Goal: Task Accomplishment & Management: Manage account settings

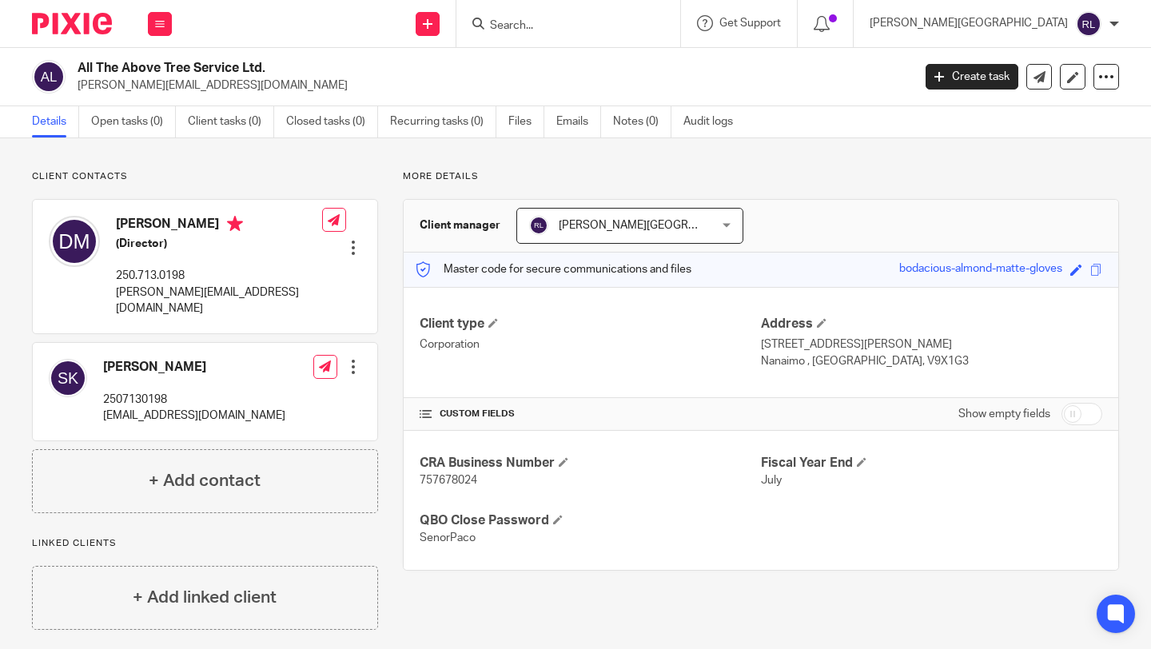
click at [566, 26] on input "Search" at bounding box center [560, 26] width 144 height 14
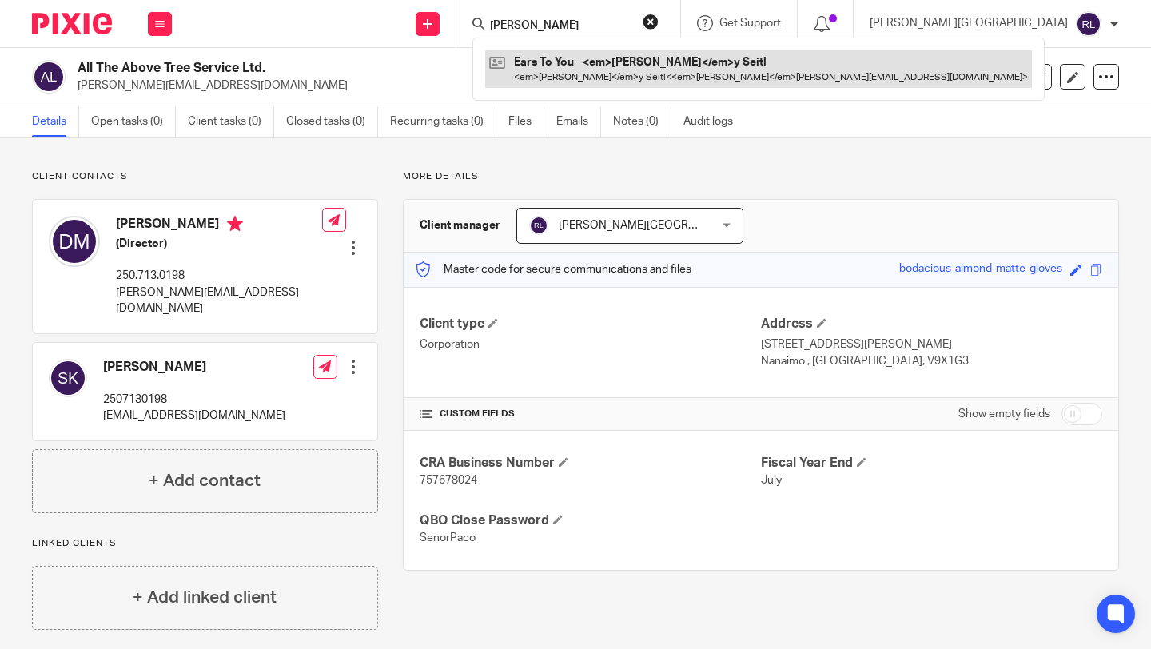
type input "emily"
click at [566, 67] on link at bounding box center [758, 68] width 547 height 37
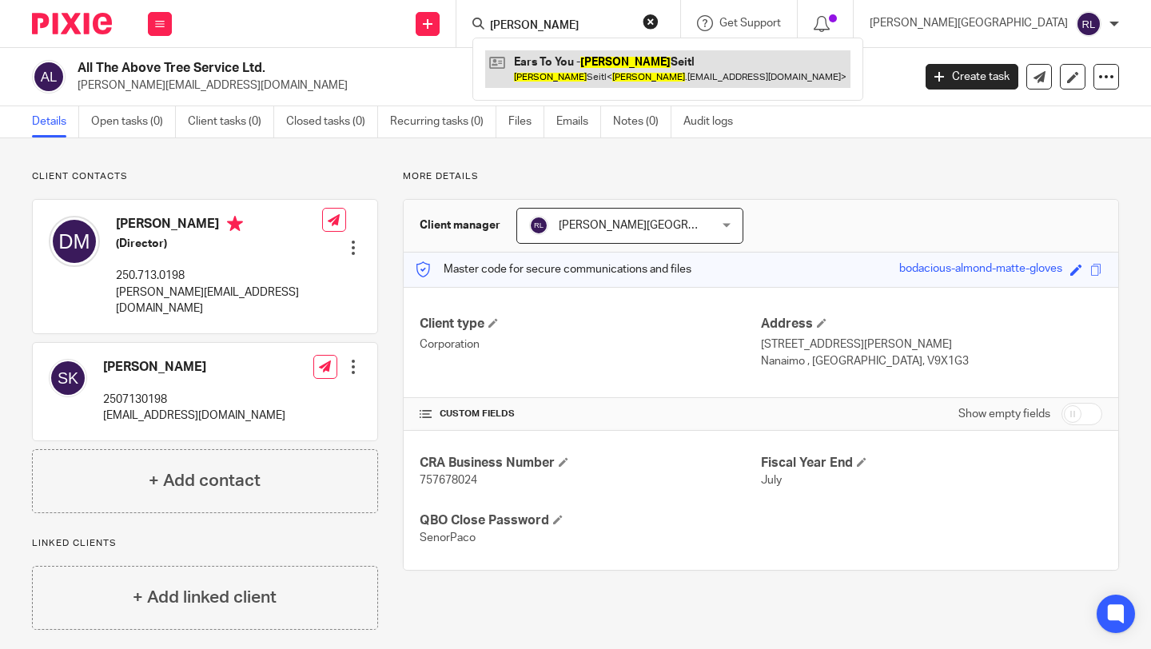
click at [566, 60] on link at bounding box center [667, 68] width 365 height 37
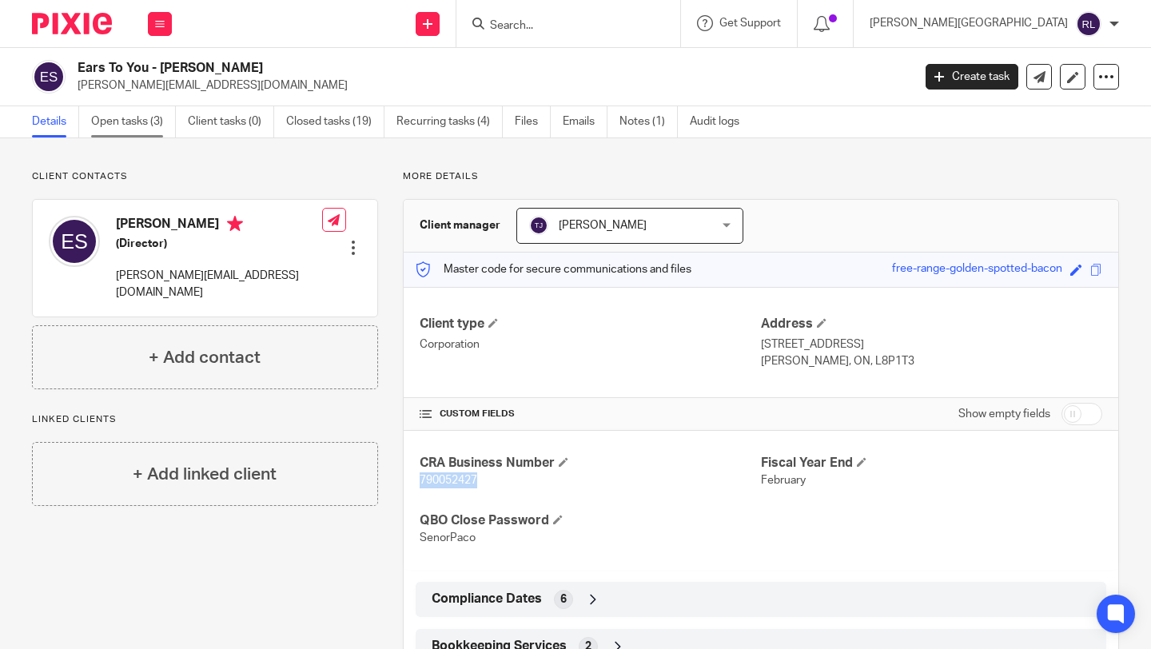
click at [140, 137] on link "Open tasks (3)" at bounding box center [133, 121] width 85 height 31
click at [140, 120] on link "Open tasks (3)" at bounding box center [133, 121] width 85 height 31
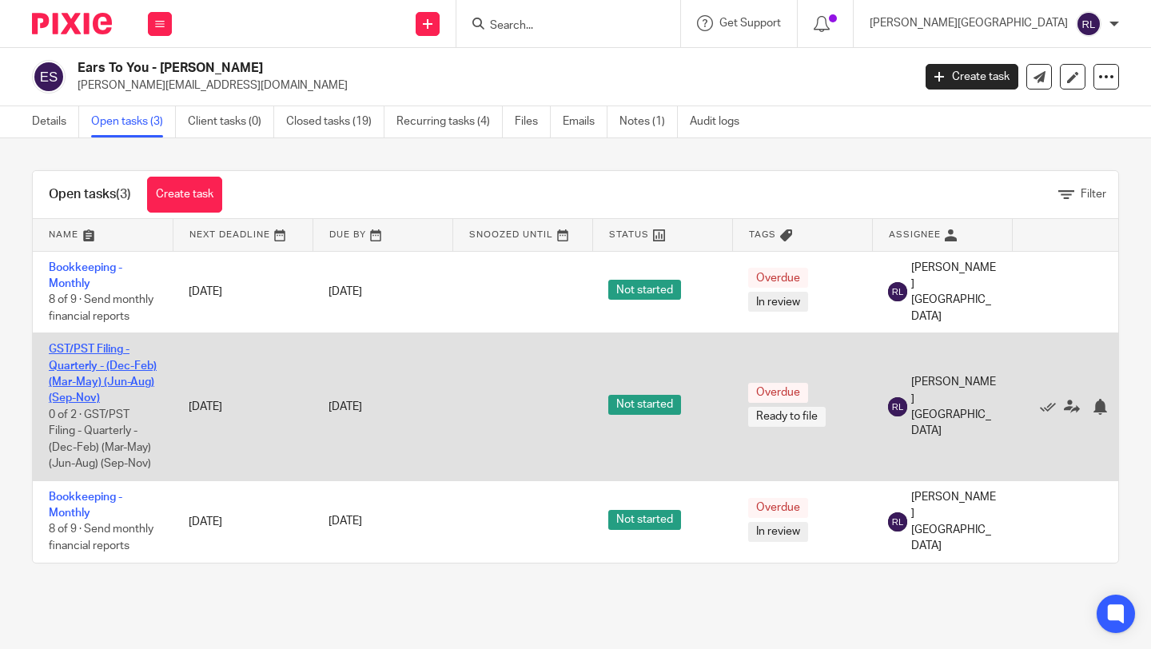
click at [107, 392] on link "GST/PST Filing - Quarterly - (Dec-Feb) (Mar-May) (Jun-Aug) (Sep-Nov)" at bounding box center [103, 374] width 108 height 60
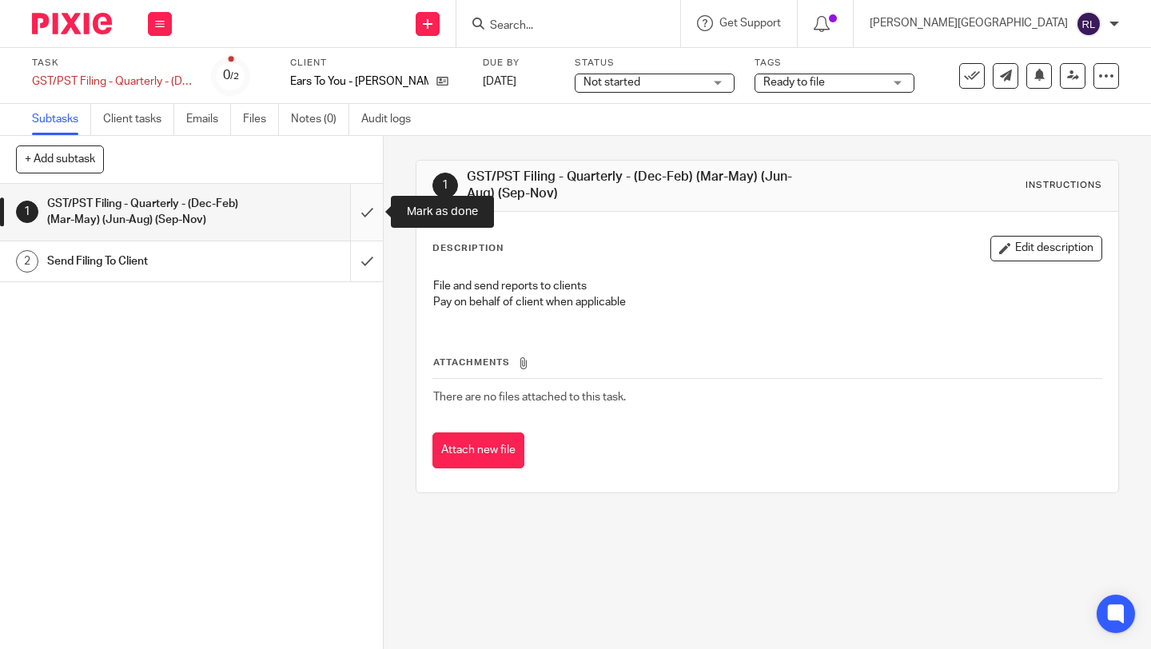
click at [365, 208] on input "submit" at bounding box center [191, 212] width 383 height 57
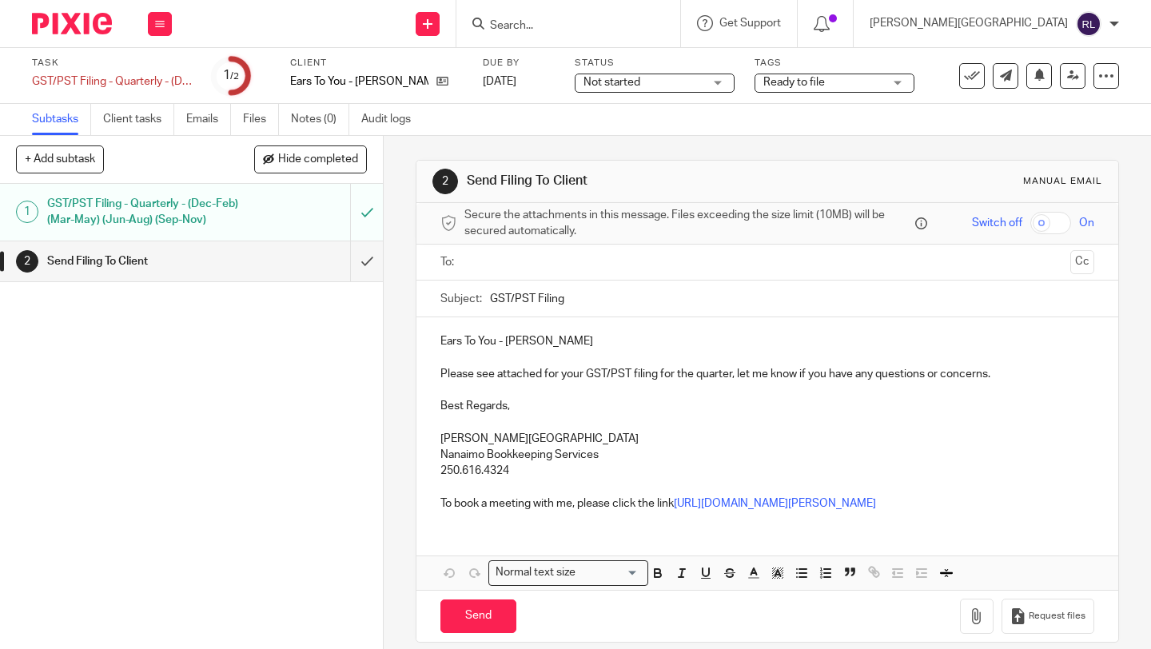
click at [284, 204] on div "GST/PST Filing - Quarterly - (Dec-Feb) (Mar-May) (Jun-Aug) (Sep-Nov)" at bounding box center [190, 212] width 287 height 41
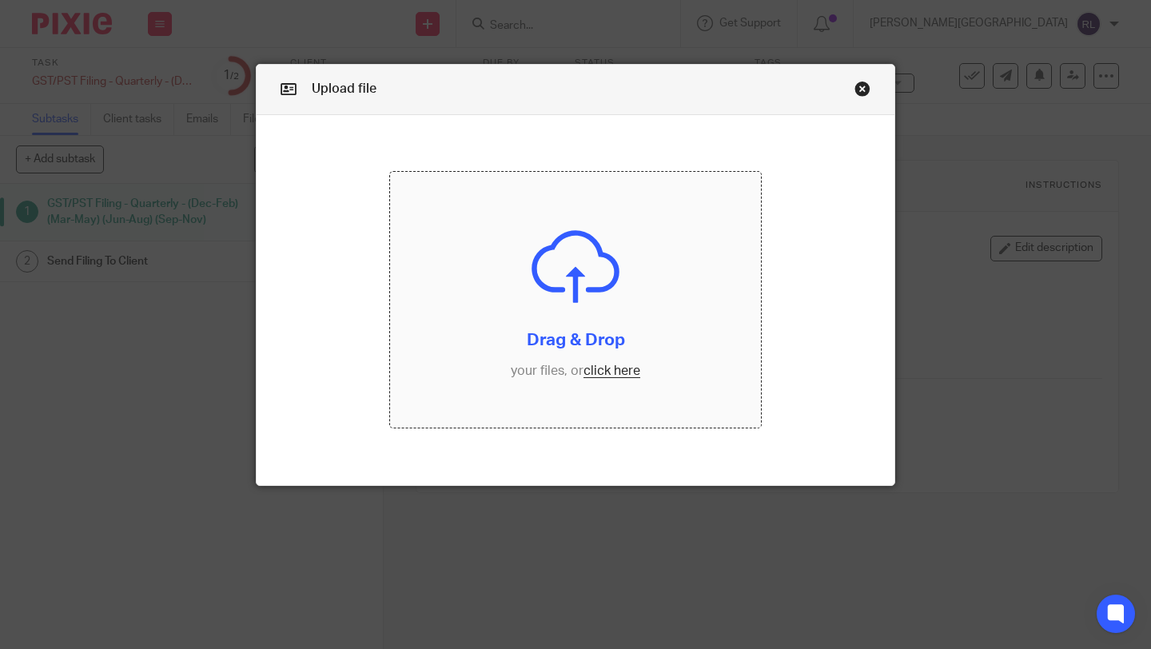
click at [602, 384] on input "file" at bounding box center [575, 300] width 371 height 256
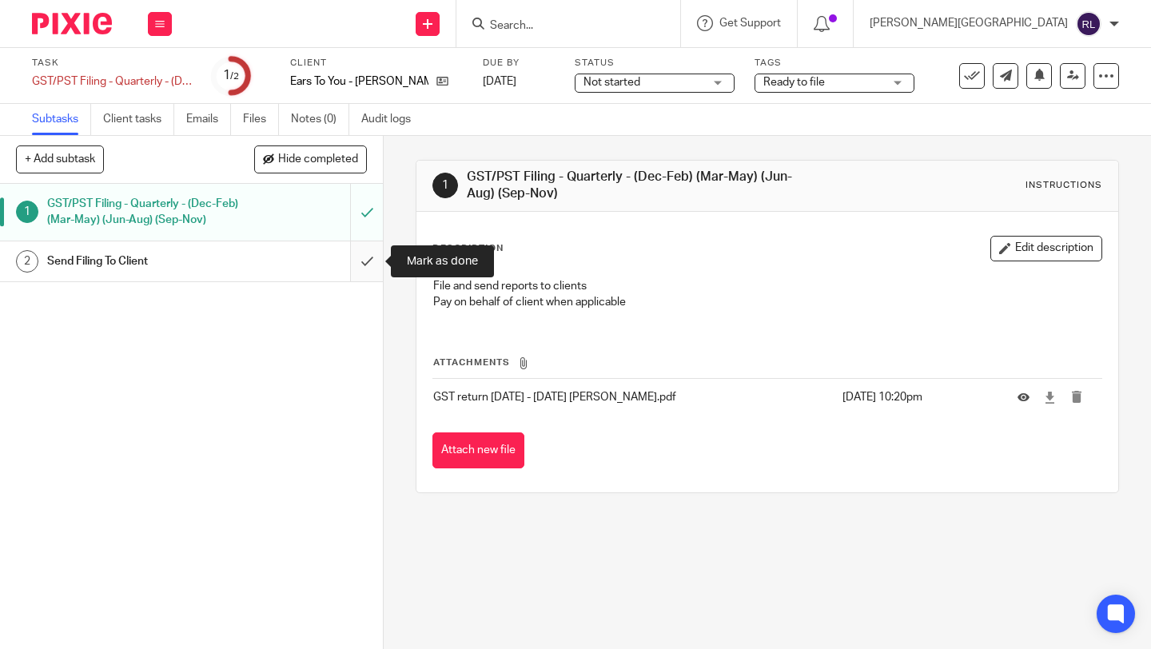
click at [375, 272] on input "submit" at bounding box center [191, 261] width 383 height 40
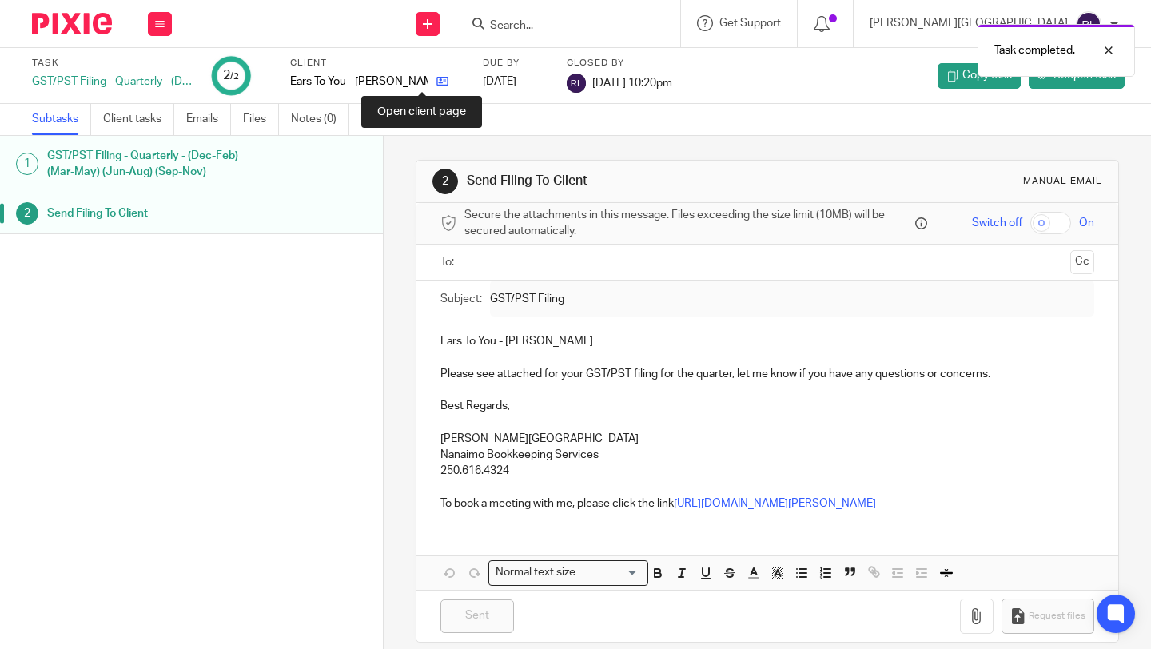
click at [436, 82] on icon at bounding box center [442, 81] width 12 height 12
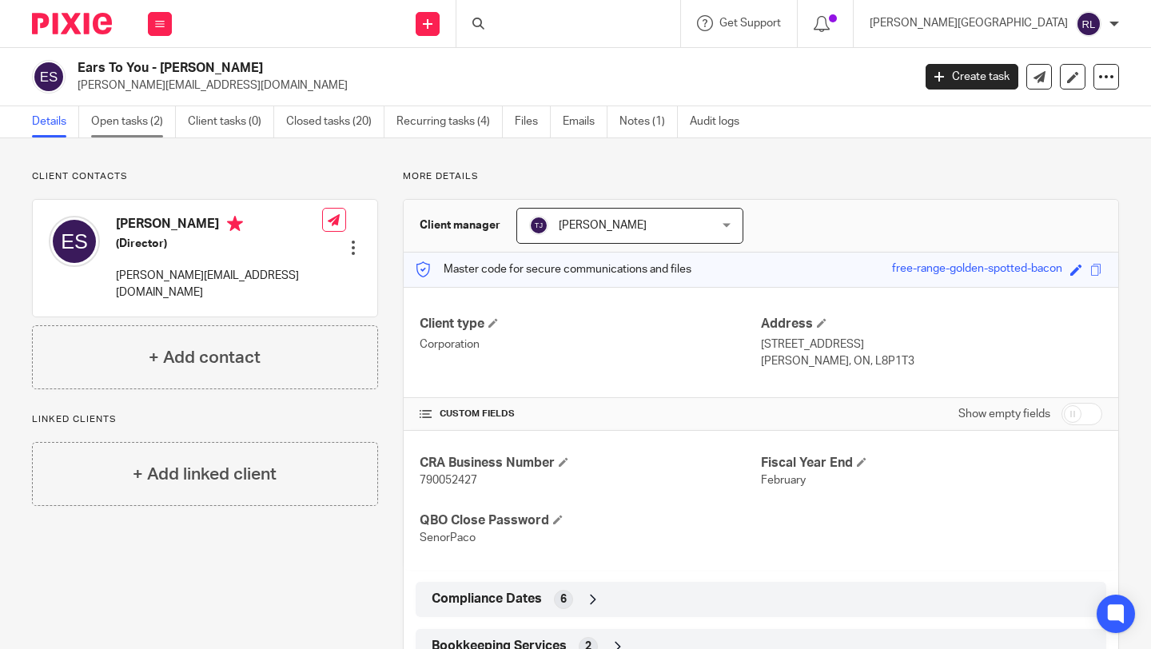
click at [148, 121] on link "Open tasks (2)" at bounding box center [133, 121] width 85 height 31
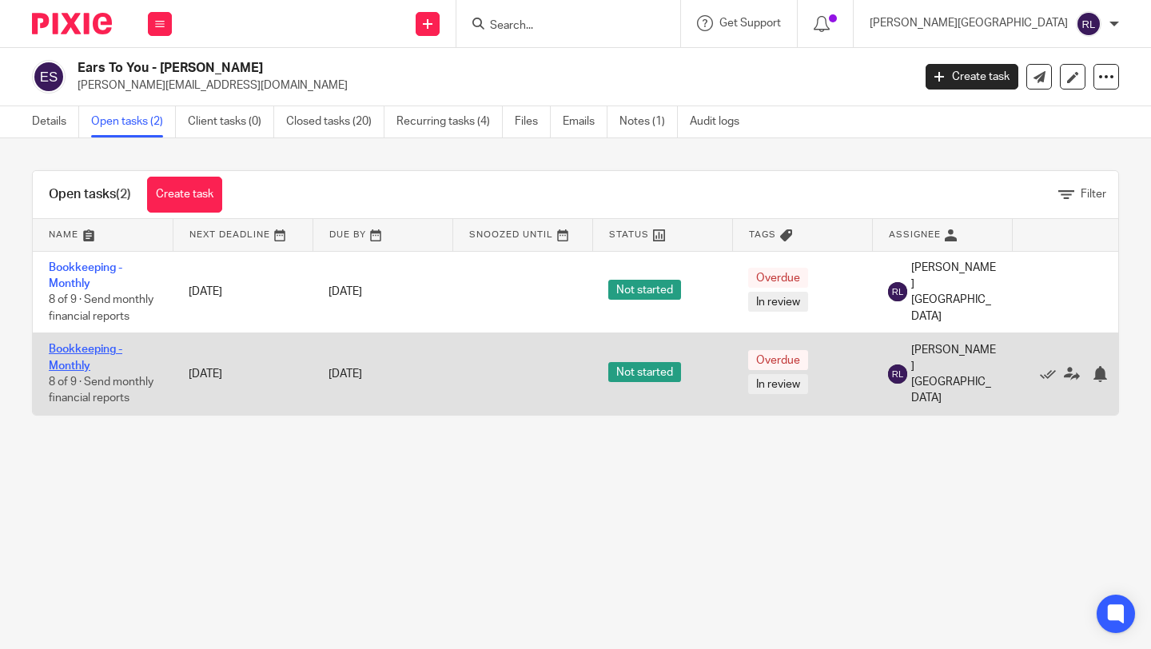
click at [71, 362] on link "Bookkeeping - Monthly" at bounding box center [86, 357] width 74 height 27
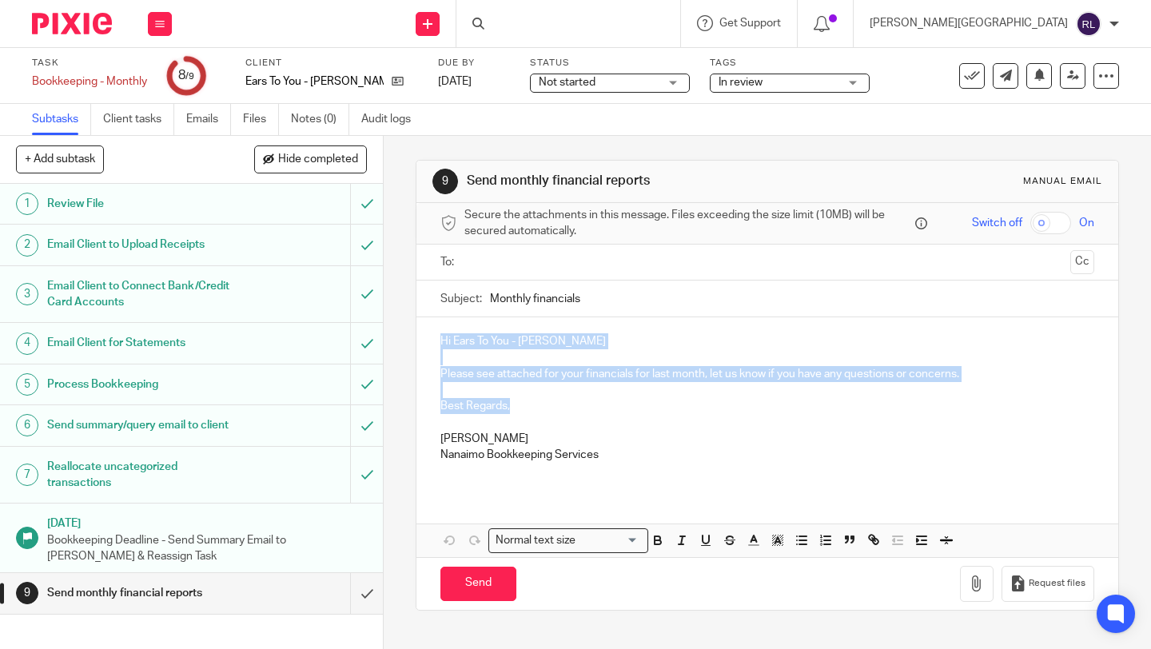
drag, startPoint x: 519, startPoint y: 408, endPoint x: 434, endPoint y: 345, distance: 105.6
click at [433, 345] on div "Hi Ears To You - Emily Seitl Please see attached for your financials for last m…" at bounding box center [767, 403] width 702 height 173
copy div "Hi Ears To You - Emily Seitl Please see attached for your financials for last m…"
click at [366, 601] on input "submit" at bounding box center [191, 593] width 383 height 40
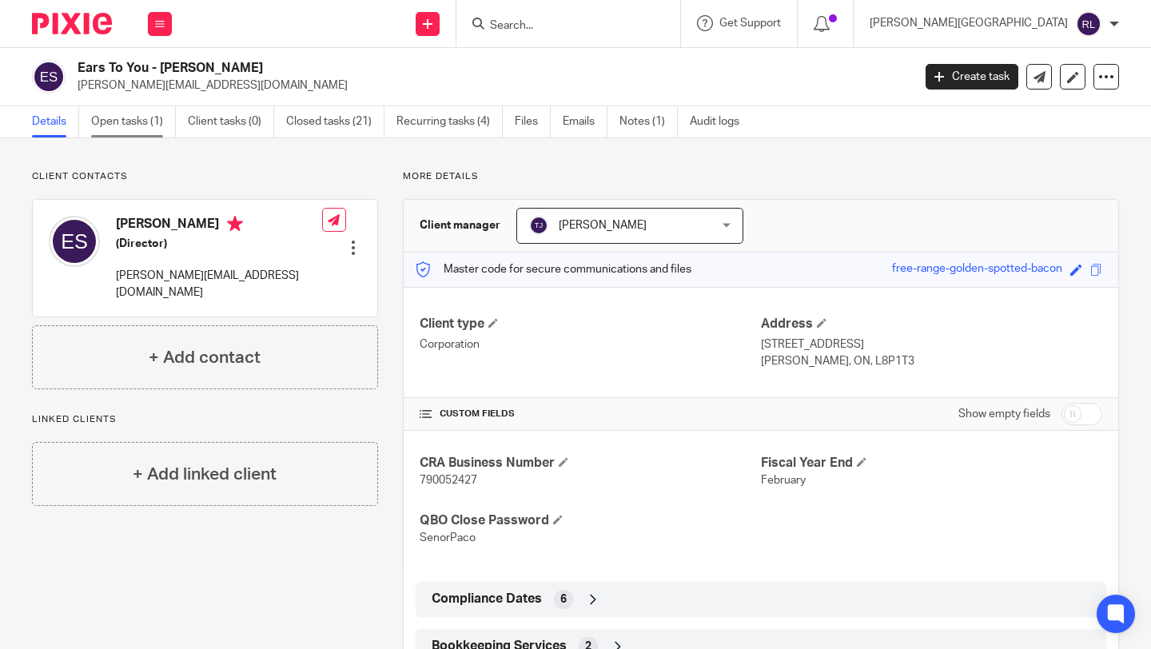
click at [125, 121] on link "Open tasks (1)" at bounding box center [133, 121] width 85 height 31
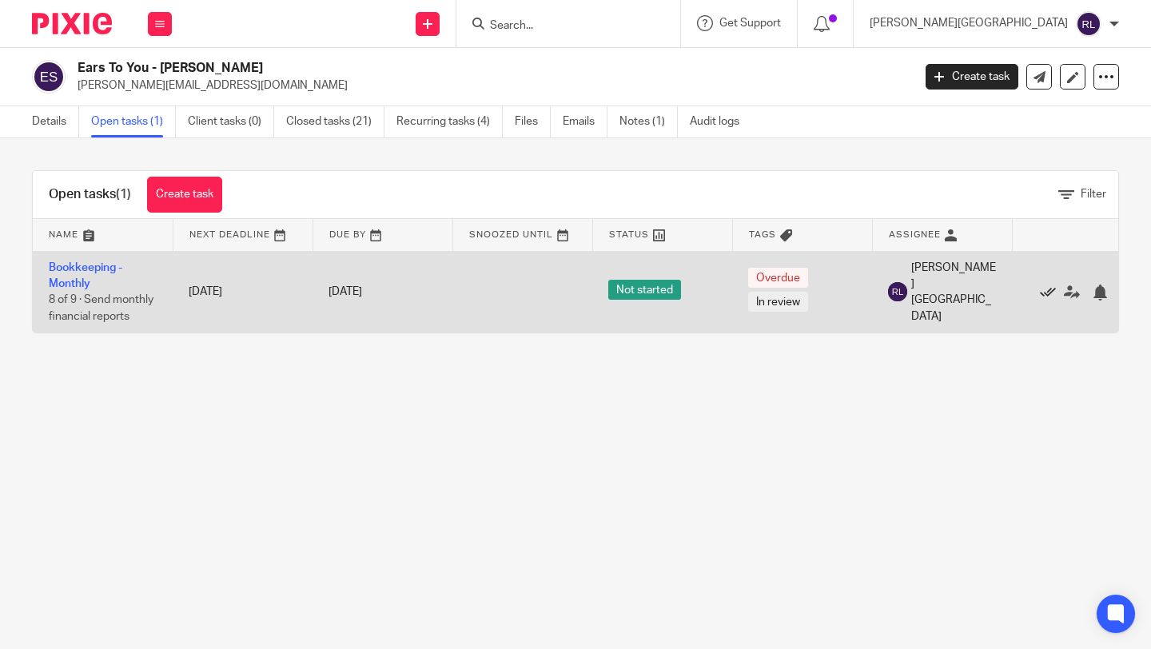
click at [1048, 296] on icon at bounding box center [1047, 292] width 16 height 16
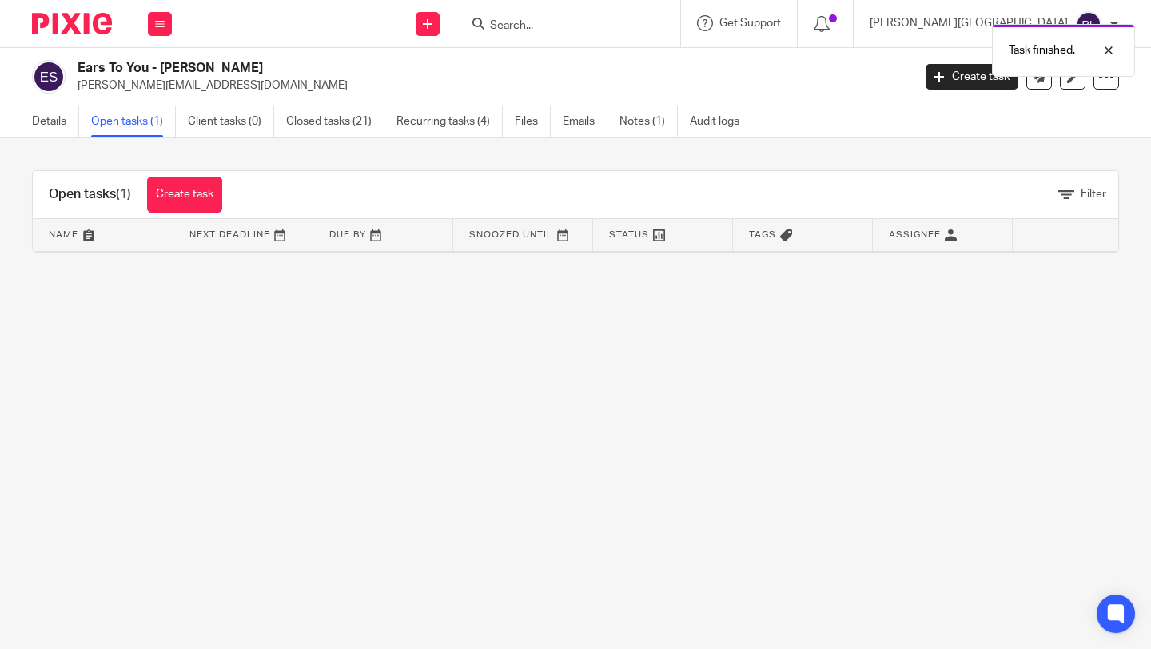
click at [74, 26] on img at bounding box center [72, 24] width 80 height 22
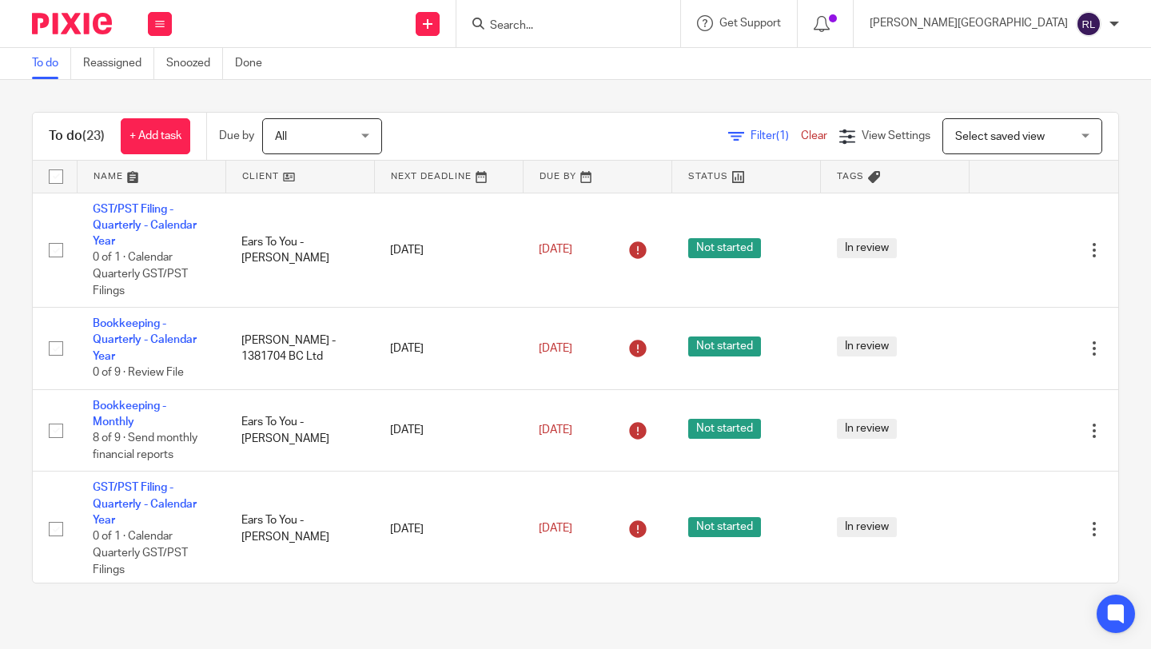
click at [136, 176] on link at bounding box center [152, 177] width 148 height 32
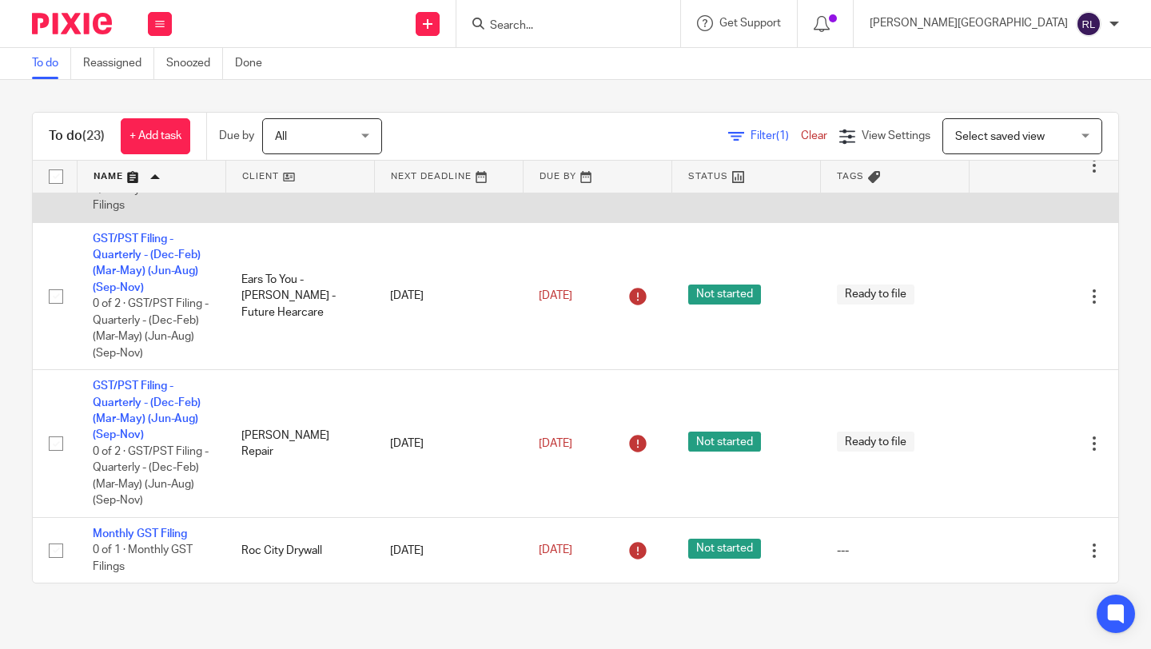
scroll to position [1612, 0]
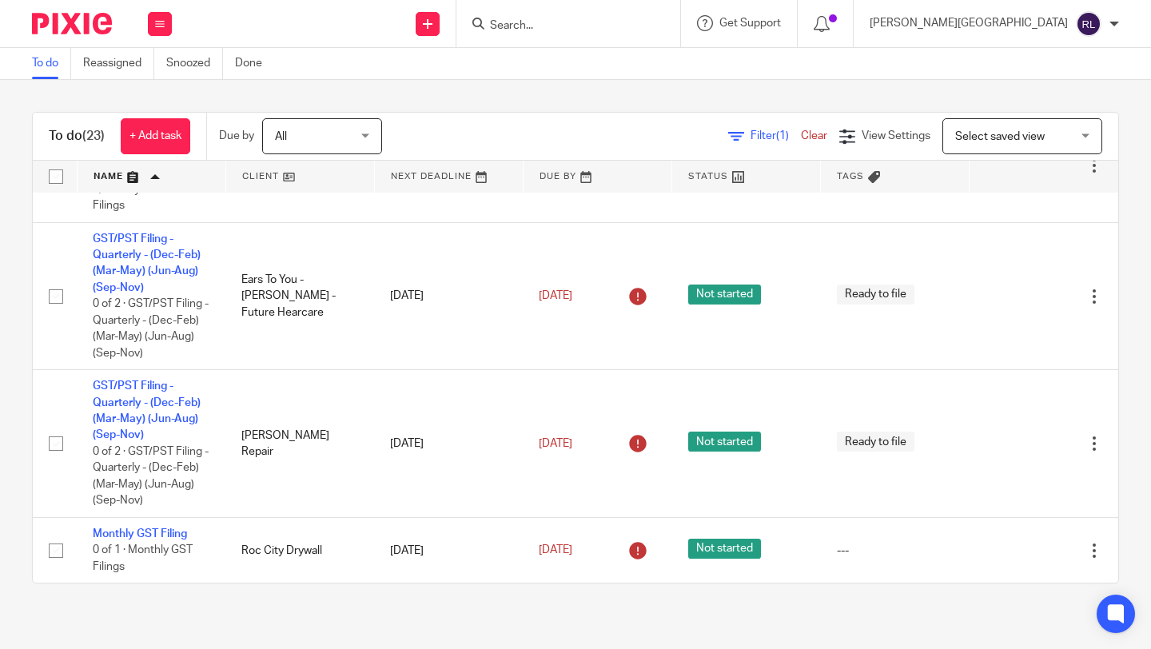
click at [675, 37] on div at bounding box center [568, 23] width 224 height 47
click at [632, 23] on input "Search" at bounding box center [560, 26] width 144 height 14
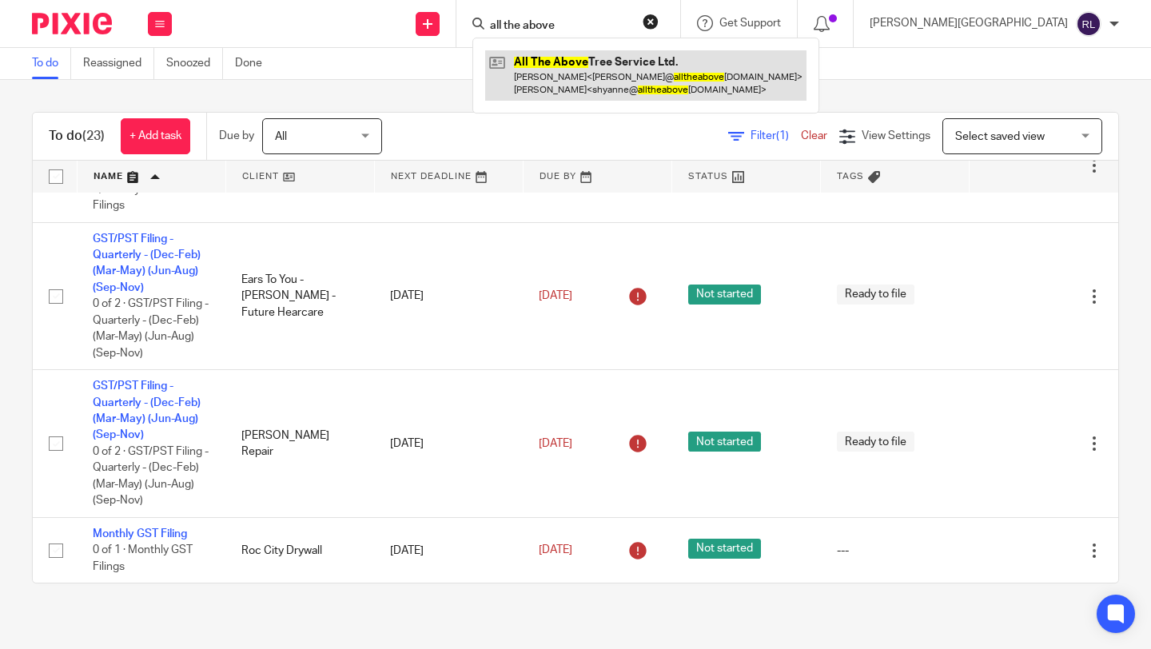
type input "all the above"
click at [662, 63] on link at bounding box center [645, 75] width 321 height 50
